Goal: Information Seeking & Learning: Learn about a topic

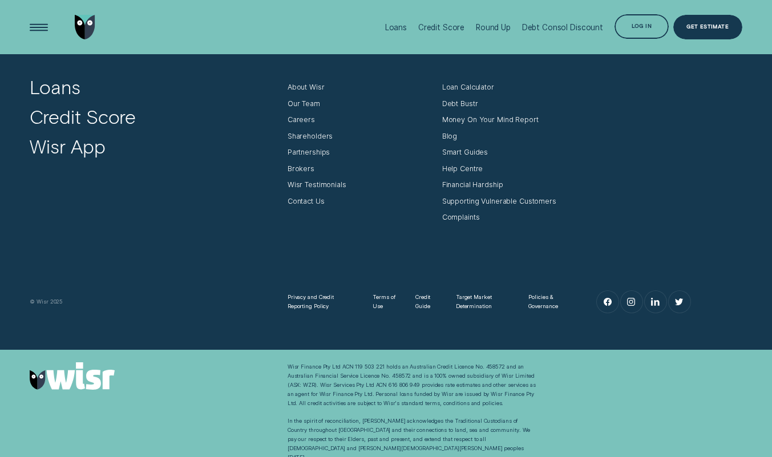
scroll to position [2248, 0]
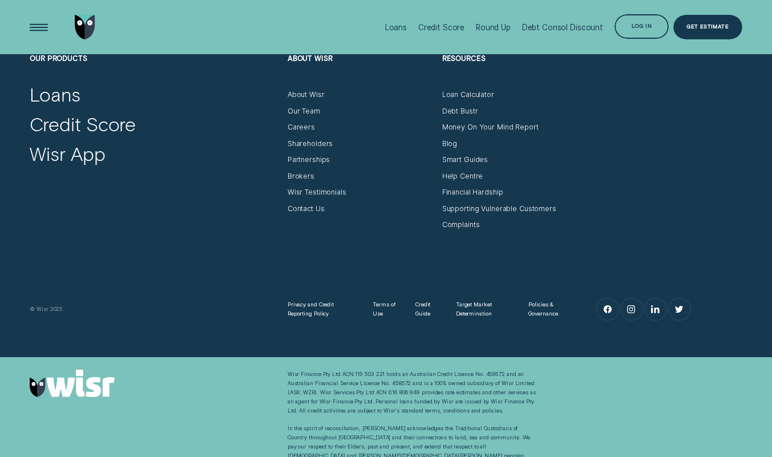
click at [637, 310] on link "Instagram" at bounding box center [632, 309] width 22 height 22
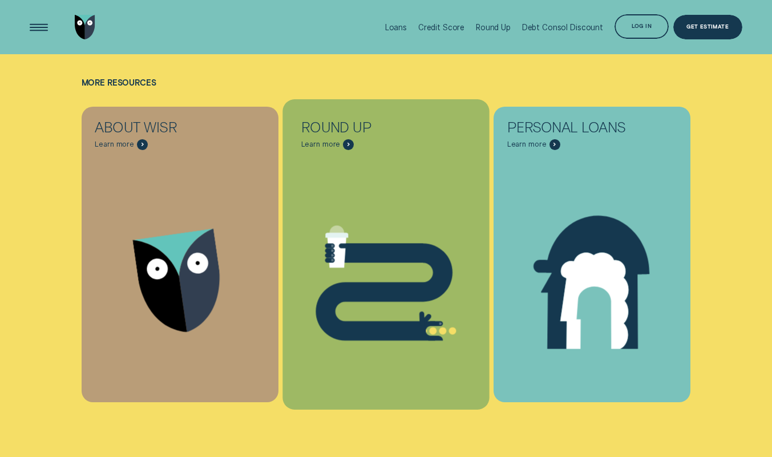
scroll to position [1750, 0]
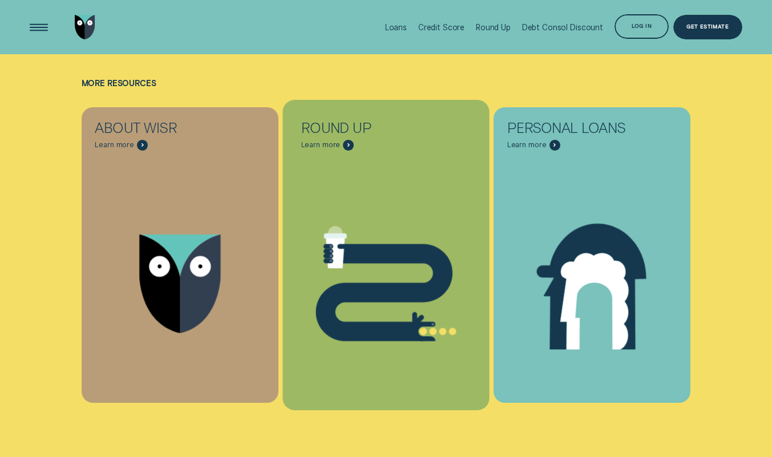
click at [348, 145] on icon "Round Up - Learn more" at bounding box center [348, 145] width 1 height 3
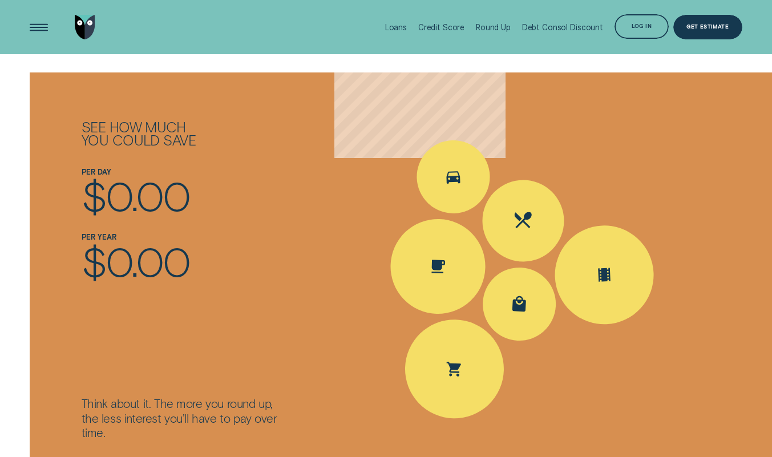
scroll to position [1239, 0]
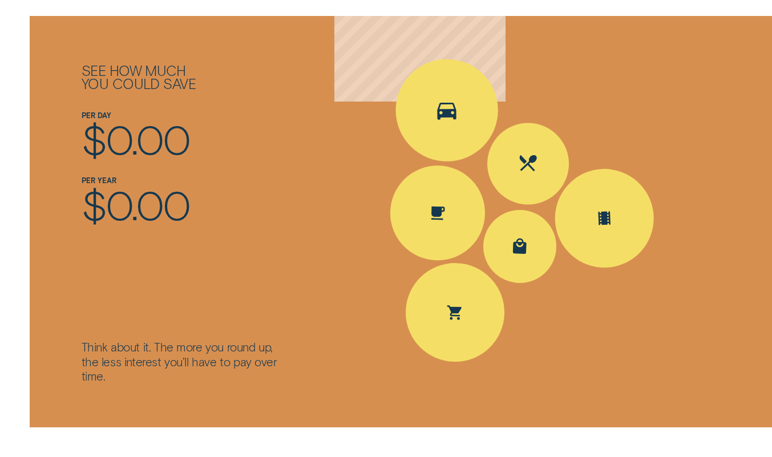
click at [454, 120] on icon "Spent Transport $5.60; The round up $0.40" at bounding box center [447, 110] width 26 height 34
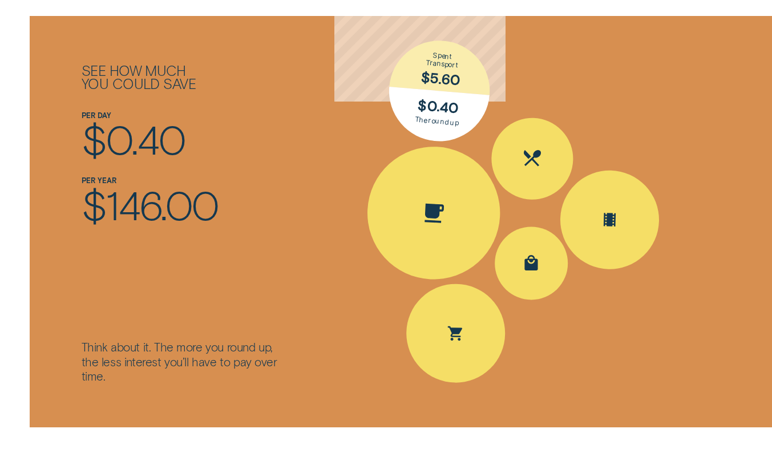
click at [414, 194] on div "Spent Coffee $4.20; The round up $0.80" at bounding box center [433, 212] width 139 height 139
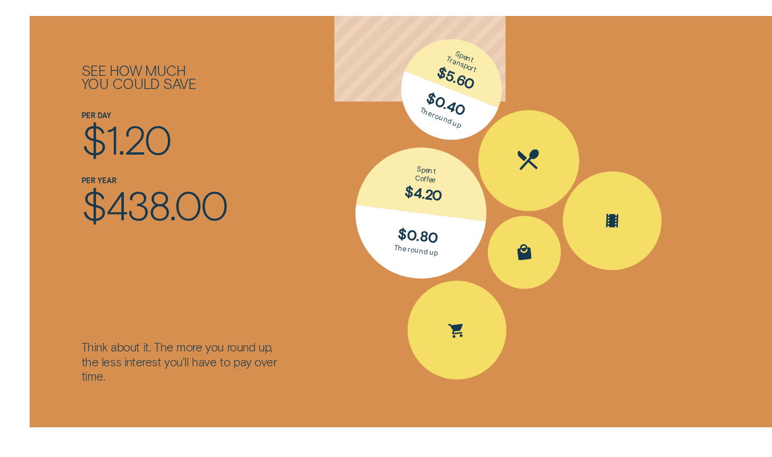
click at [501, 173] on div "Spent Eating out $25.10; The round up $0.90" at bounding box center [529, 160] width 106 height 106
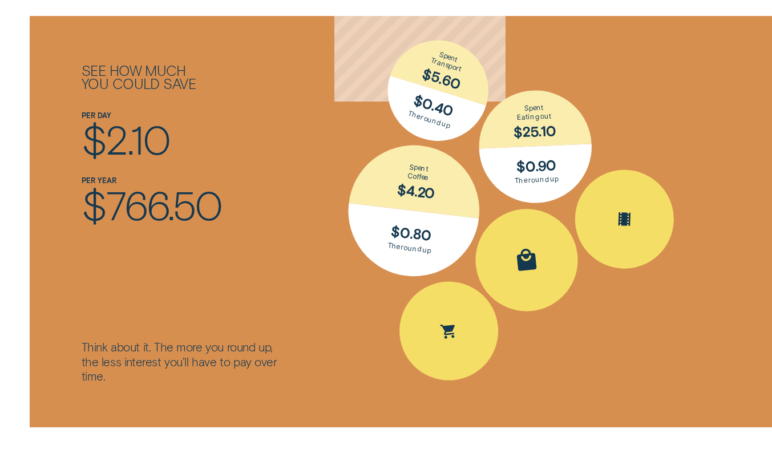
click at [515, 244] on div "Spent Shopping $30.50; The round up $0.50" at bounding box center [526, 260] width 112 height 112
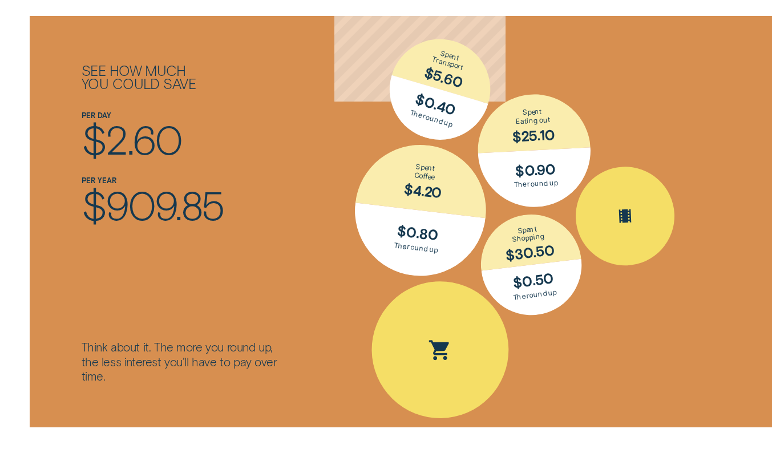
click at [456, 320] on div "Spent Groceries $15.25; The round up $0.75" at bounding box center [440, 349] width 139 height 139
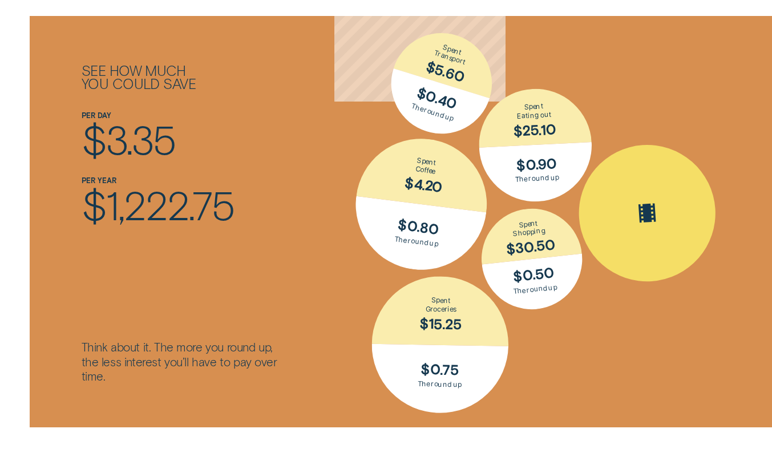
click at [615, 212] on div "Spent Entertainment $16.30; The round up $0.70" at bounding box center [648, 213] width 146 height 146
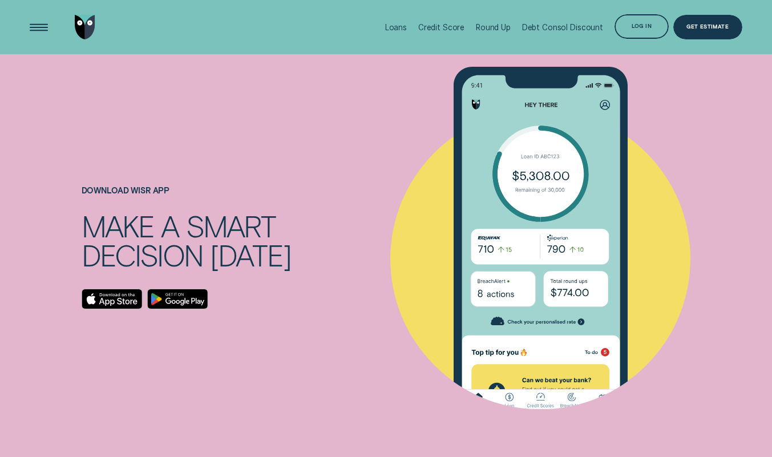
scroll to position [0, 0]
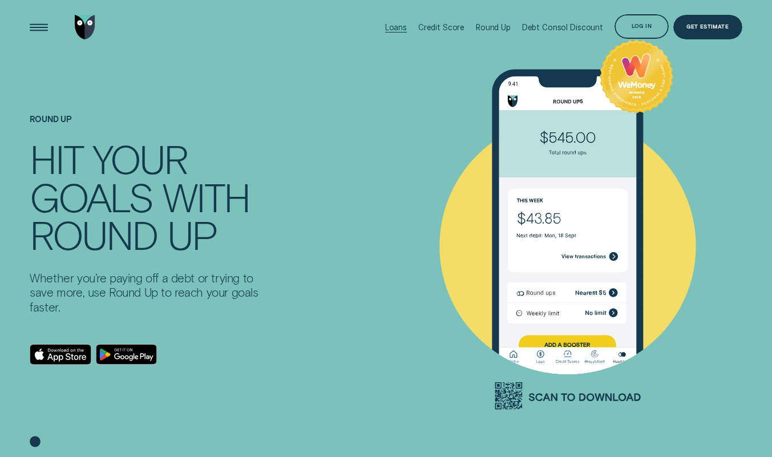
click at [405, 26] on div "Loans" at bounding box center [396, 27] width 22 height 9
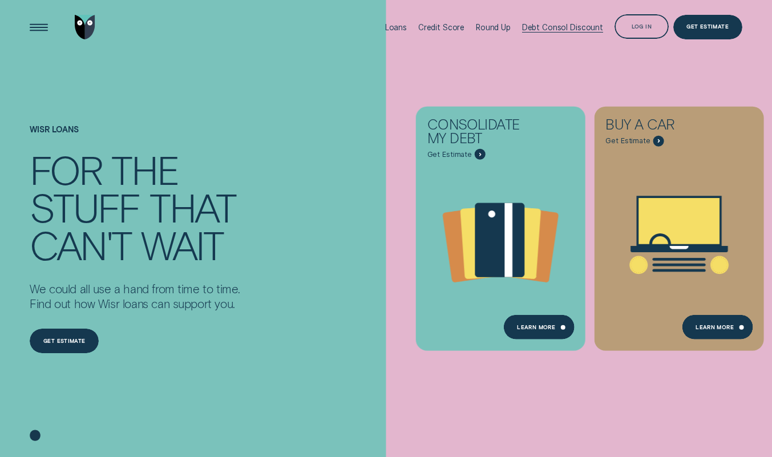
click at [547, 23] on div "Debt Consol Discount" at bounding box center [562, 27] width 81 height 9
